Goal: Task Accomplishment & Management: Manage account settings

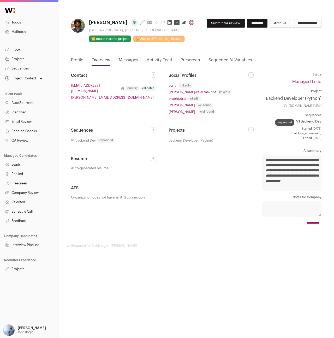
click at [82, 61] on link "Profile" at bounding box center [77, 61] width 12 height 9
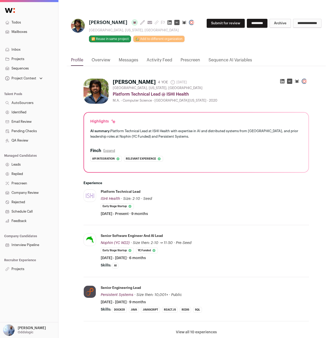
click at [99, 141] on div "Highlights AI summary: Platform Technical Lead at ISHI Health with expertise in…" at bounding box center [196, 143] width 225 height 60
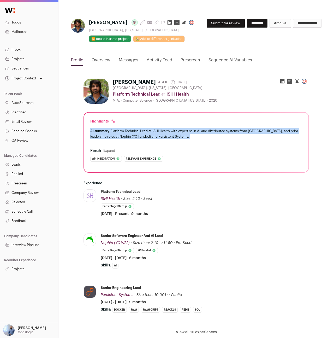
click at [99, 141] on div "Highlights AI summary: Platform Technical Lead at ISHI Health with expertise in…" at bounding box center [196, 143] width 225 height 60
click at [99, 144] on div "Highlights AI summary: Platform Technical Lead at ISHI Health with expertise in…" at bounding box center [196, 143] width 225 height 60
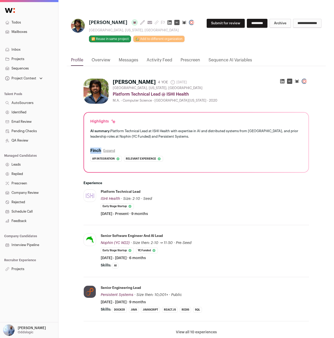
click at [99, 144] on div "Highlights AI summary: Platform Technical Lead at ISHI Health with expertise in…" at bounding box center [196, 143] width 225 height 60
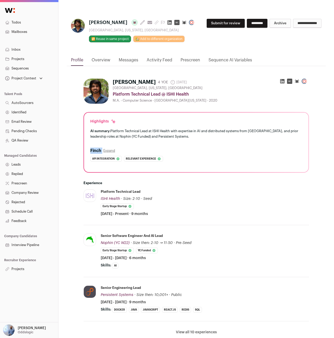
click at [40, 75] on div "Project Context" at bounding box center [23, 78] width 39 height 7
click at [37, 86] on link "Backend Developer (Python)" at bounding box center [29, 88] width 46 height 6
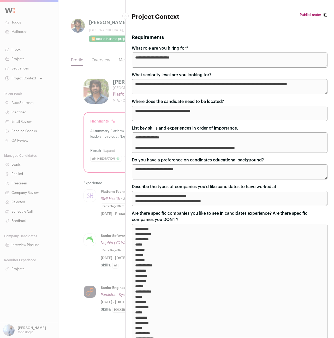
click at [68, 92] on div "**********" at bounding box center [167, 169] width 334 height 338
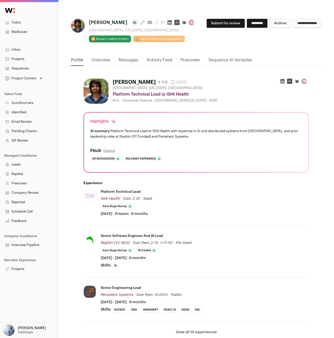
click at [13, 268] on link "Projects" at bounding box center [29, 268] width 58 height 9
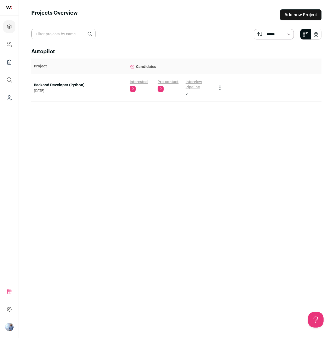
click at [64, 85] on link "Backend Developer (Python)" at bounding box center [79, 85] width 91 height 5
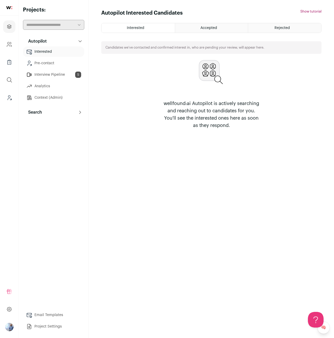
click at [56, 74] on link "Interview Pipeline 5" at bounding box center [53, 74] width 61 height 10
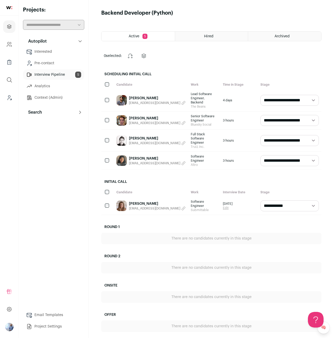
click at [126, 97] on img at bounding box center [121, 100] width 10 height 10
click at [132, 116] on link "William Berry" at bounding box center [157, 118] width 57 height 5
click at [134, 141] on span "vinayakmalik1999@gmail.com" at bounding box center [154, 143] width 51 height 4
click at [134, 141] on button "Copied email!" at bounding box center [143, 143] width 29 height 4
click at [135, 136] on link "Vinayak Malik" at bounding box center [143, 138] width 29 height 5
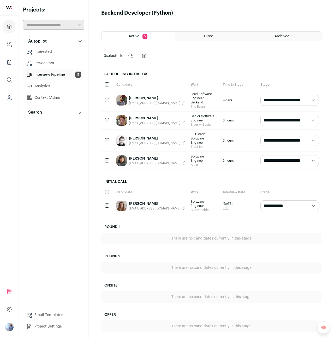
click at [130, 201] on link "Isabelle Bennett" at bounding box center [157, 203] width 57 height 5
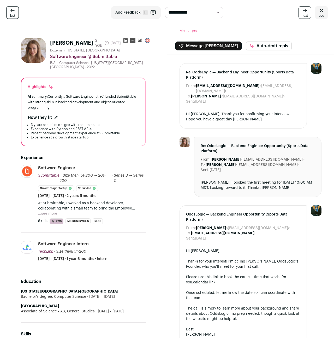
click at [318, 17] on link "esc" at bounding box center [321, 12] width 13 height 13
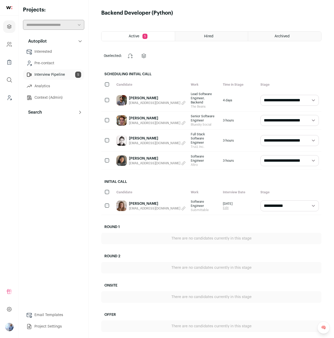
click at [61, 111] on button "Search" at bounding box center [53, 112] width 61 height 10
click at [55, 163] on link "Replied 3" at bounding box center [53, 160] width 61 height 10
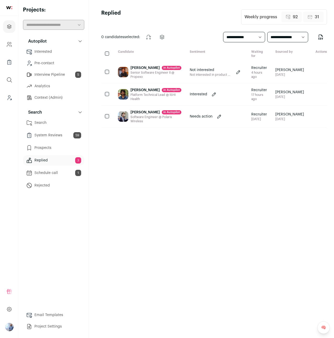
click at [137, 98] on div "Platform Technical Lead @ ISHI Health" at bounding box center [156, 97] width 51 height 8
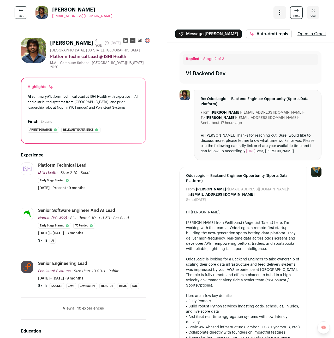
click at [312, 15] on span "esc" at bounding box center [313, 16] width 5 height 4
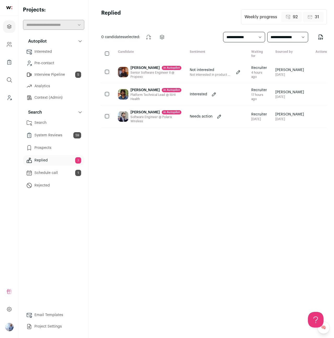
click at [146, 115] on div "Misha Lubich in Autopilot" at bounding box center [156, 112] width 51 height 5
click at [130, 96] on div "Prabhjot Rai in Autopilot Platform Technical Lead @ ISHI Health" at bounding box center [150, 94] width 72 height 22
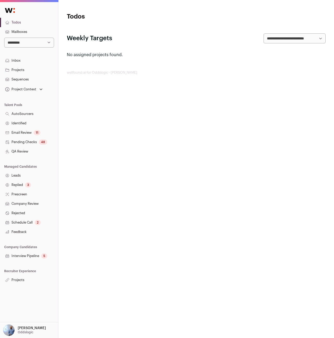
click at [24, 333] on p "Oddslogic" at bounding box center [26, 332] width 16 height 4
click at [76, 227] on html "**********" at bounding box center [167, 169] width 334 height 338
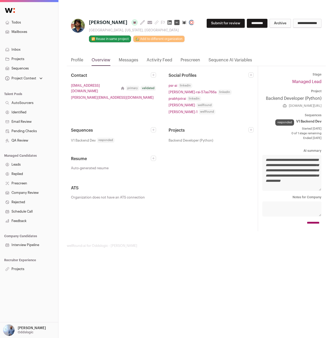
click at [80, 60] on link "Profile" at bounding box center [77, 61] width 12 height 9
click at [79, 64] on link "Profile" at bounding box center [77, 61] width 12 height 9
